Goal: Information Seeking & Learning: Learn about a topic

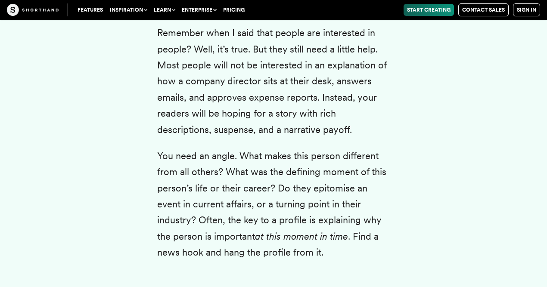
scroll to position [2611, 0]
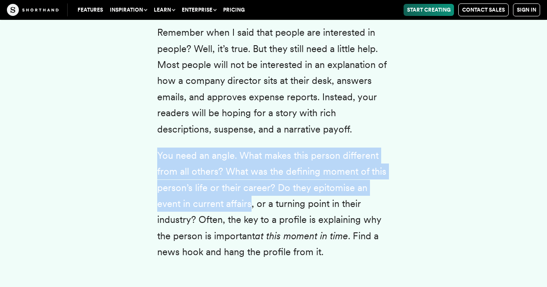
drag, startPoint x: 151, startPoint y: 154, endPoint x: 250, endPoint y: 210, distance: 113.7
click at [250, 210] on p "You need an angle. What makes this person different from all others? What was t…" at bounding box center [273, 204] width 232 height 113
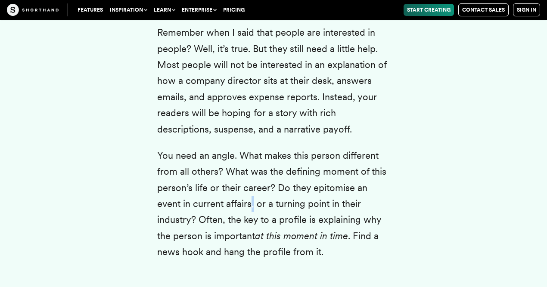
click at [250, 210] on p "You need an angle. What makes this person different from all others? What was t…" at bounding box center [273, 204] width 232 height 113
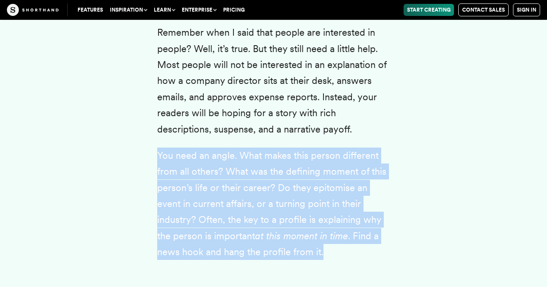
click at [250, 210] on p "You need an angle. What makes this person different from all others? What was t…" at bounding box center [273, 204] width 232 height 113
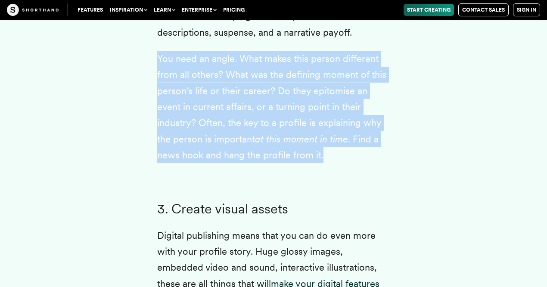
scroll to position [2879, 0]
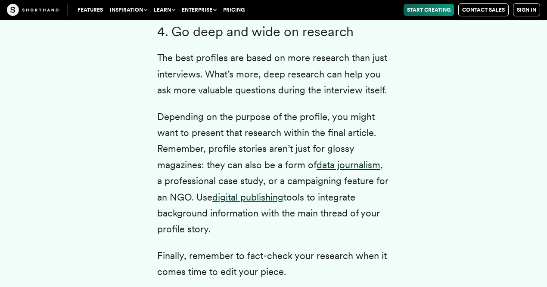
scroll to position [3122, 0]
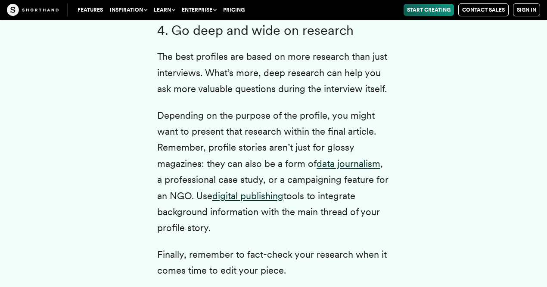
click at [179, 89] on p "The best profiles are based on more research than just interviews. What’s more,…" at bounding box center [273, 73] width 232 height 48
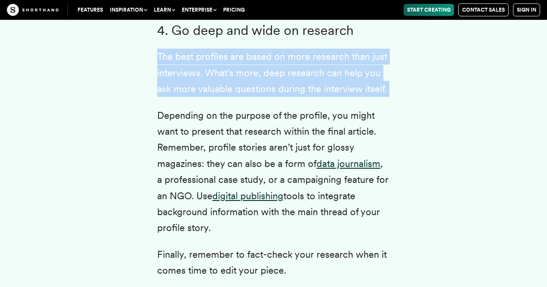
click at [179, 89] on p "The best profiles are based on more research than just interviews. What’s more,…" at bounding box center [273, 73] width 232 height 48
click at [179, 85] on p "The best profiles are based on more research than just interviews. What’s more,…" at bounding box center [273, 73] width 232 height 48
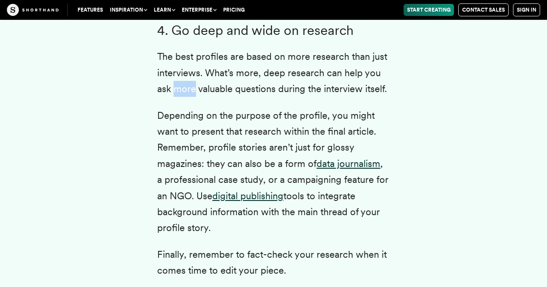
click at [179, 85] on p "The best profiles are based on more research than just interviews. What’s more,…" at bounding box center [273, 73] width 232 height 48
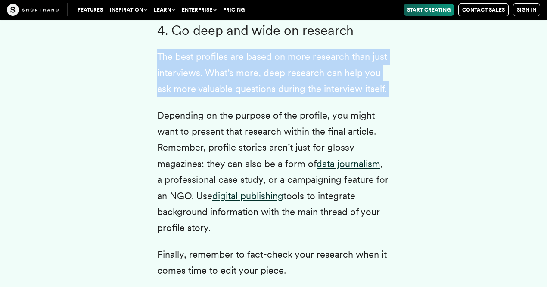
click at [179, 85] on p "The best profiles are based on more research than just interviews. What’s more,…" at bounding box center [273, 73] width 232 height 48
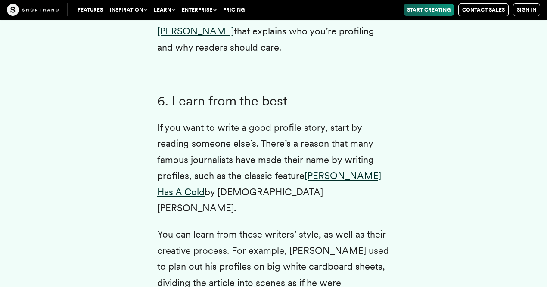
scroll to position [3732, 0]
